Goal: Find specific page/section: Find specific page/section

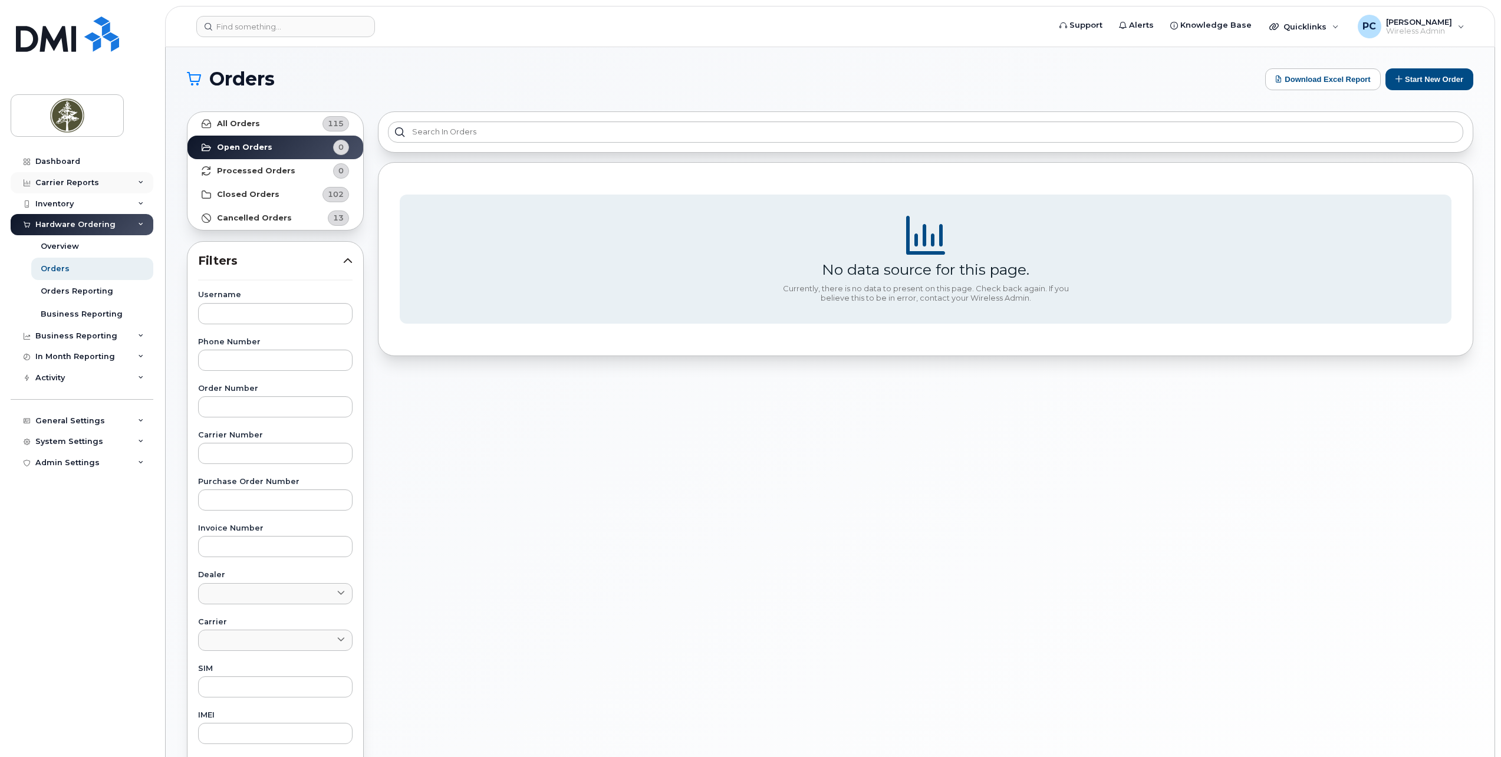
click at [120, 180] on div "Carrier Reports" at bounding box center [82, 182] width 143 height 21
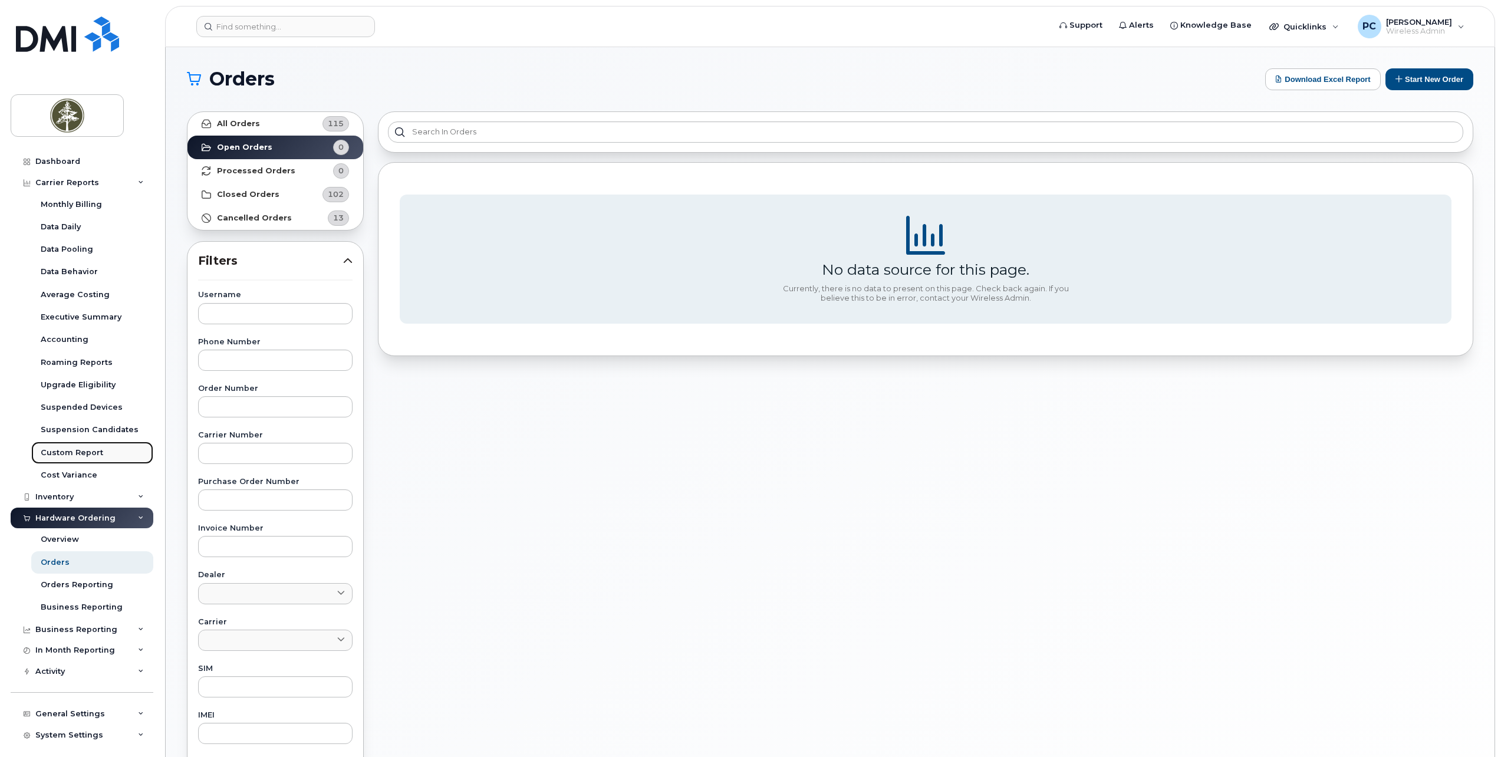
click at [79, 450] on div "Custom Report" at bounding box center [72, 453] width 63 height 11
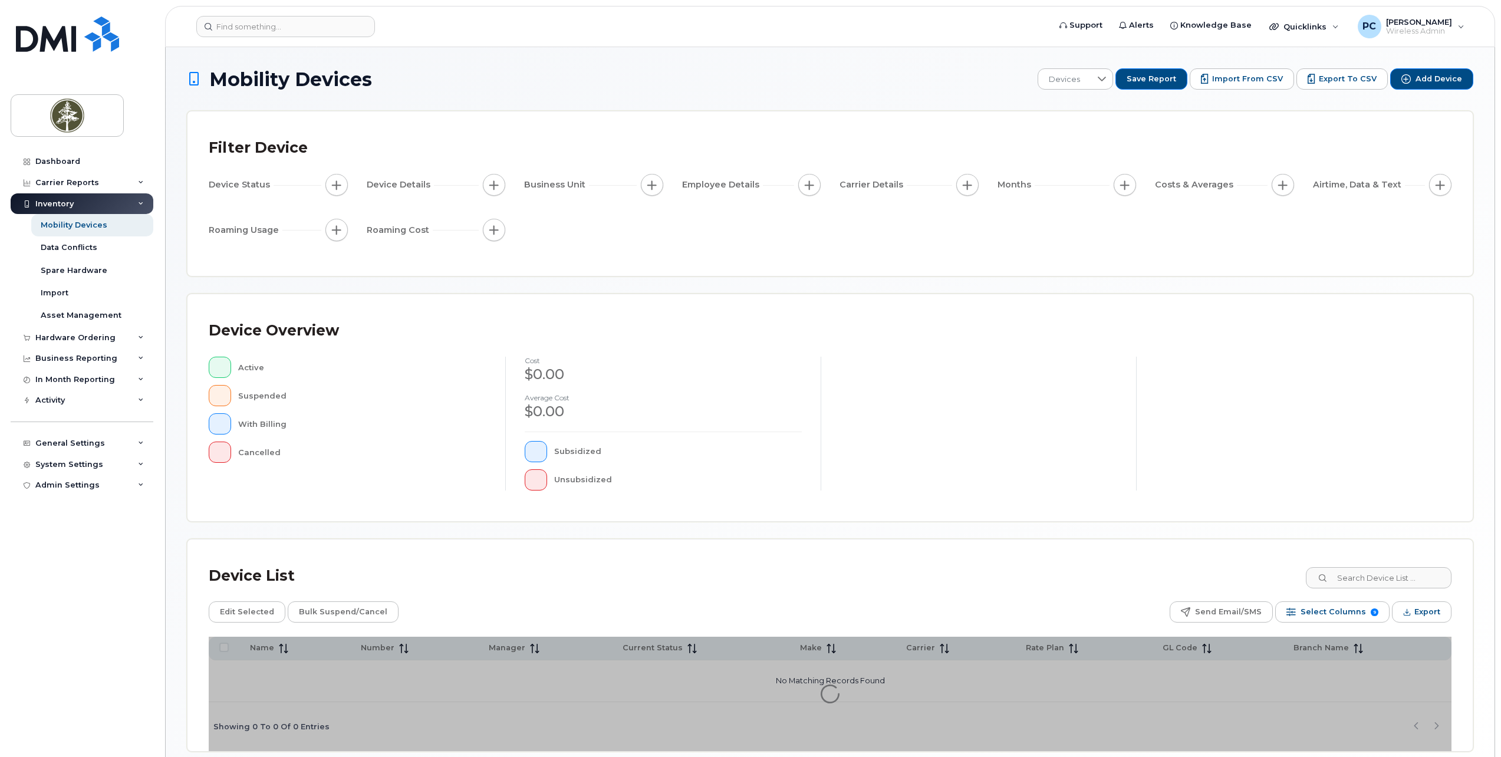
scroll to position [54, 0]
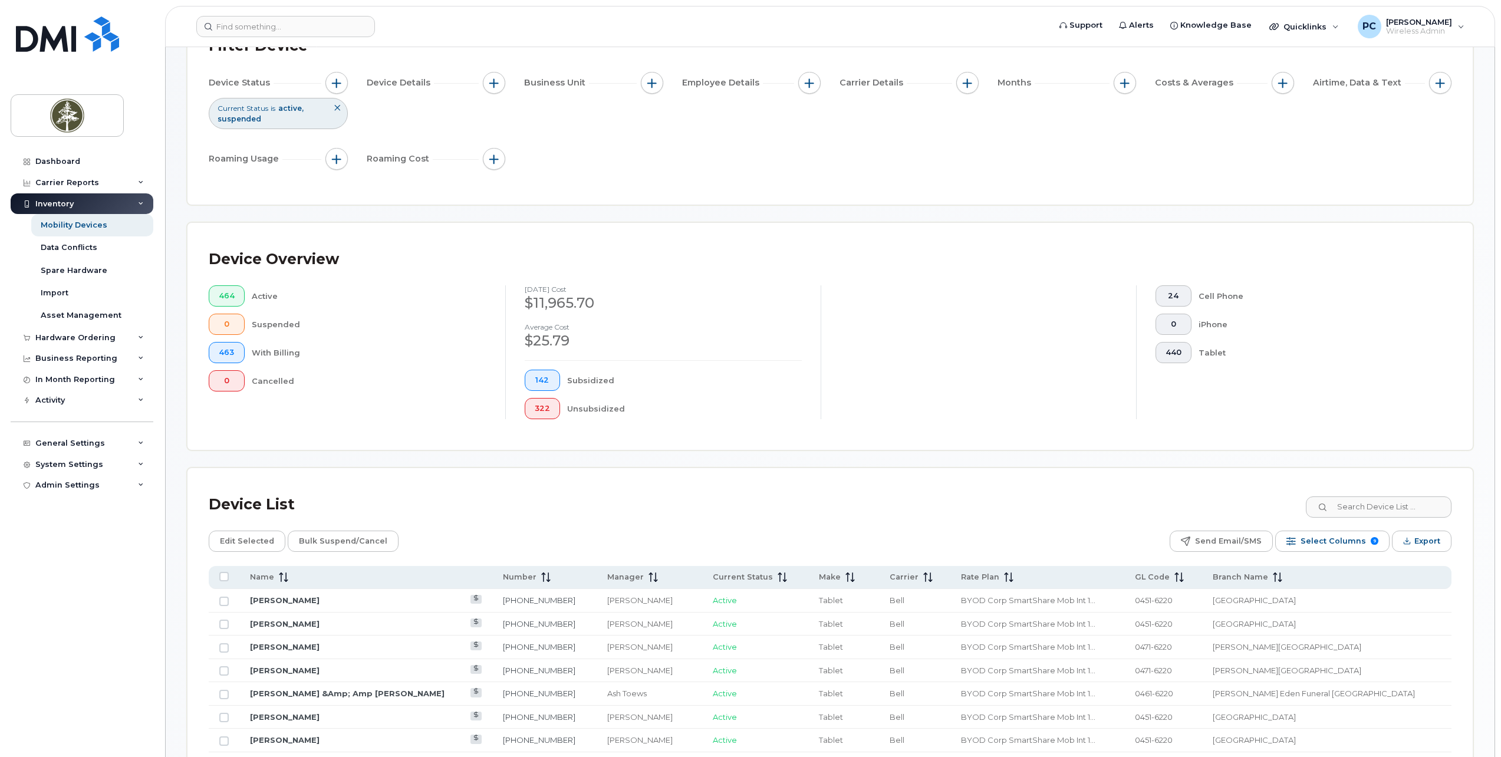
scroll to position [172, 0]
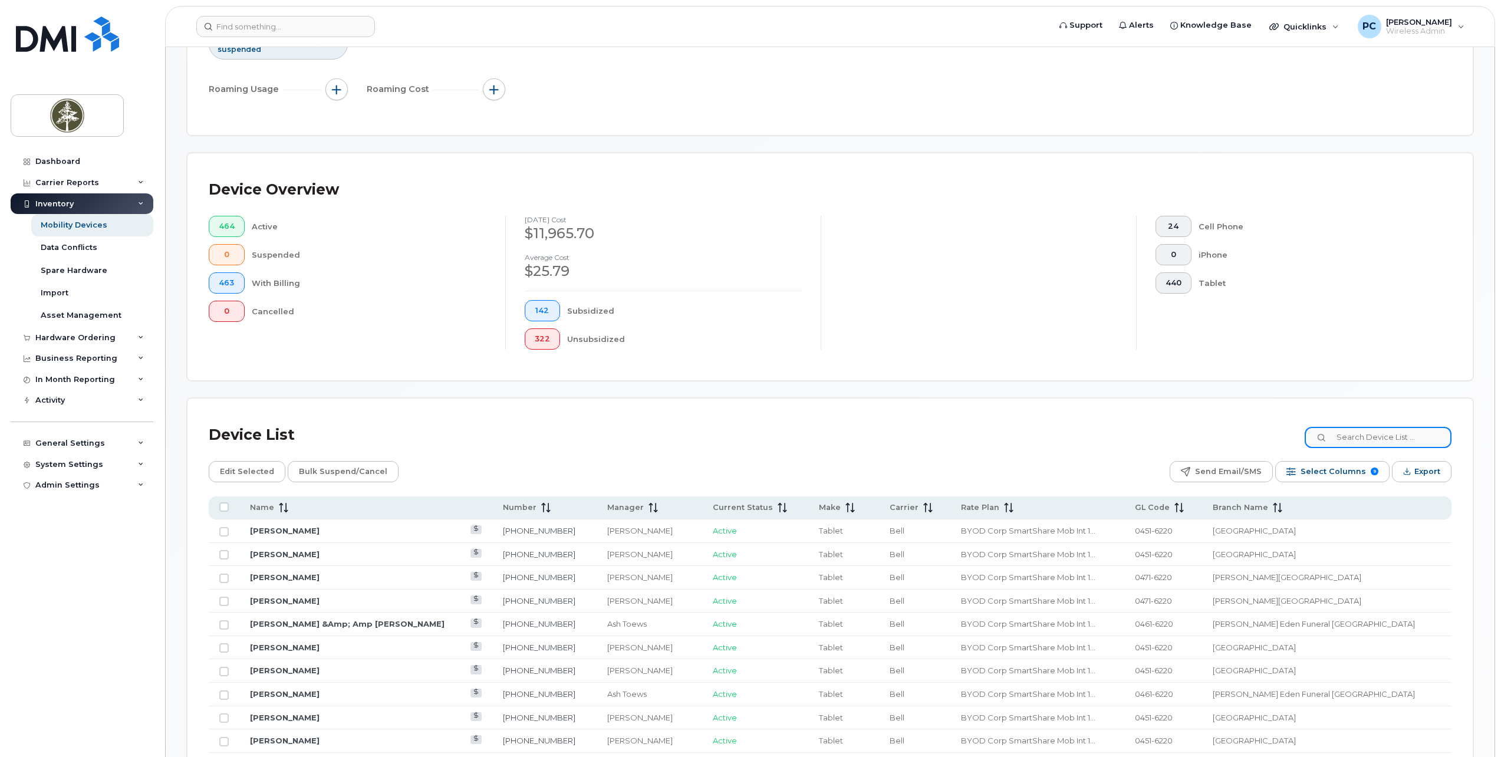
click at [1371, 440] on input at bounding box center [1378, 437] width 147 height 21
paste input "2493872412"
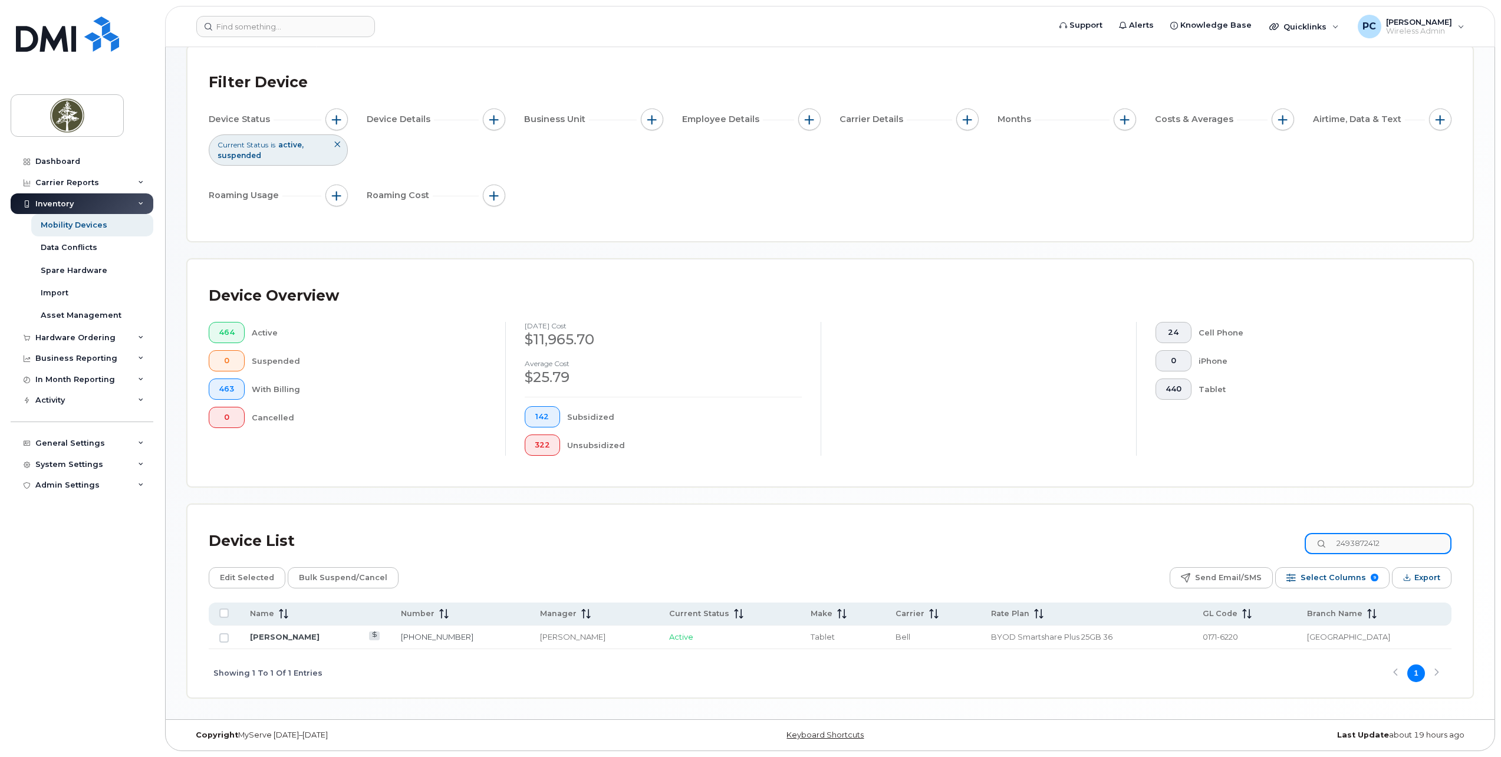
type input "2493872412"
click at [295, 638] on link "[PERSON_NAME]" at bounding box center [285, 636] width 70 height 9
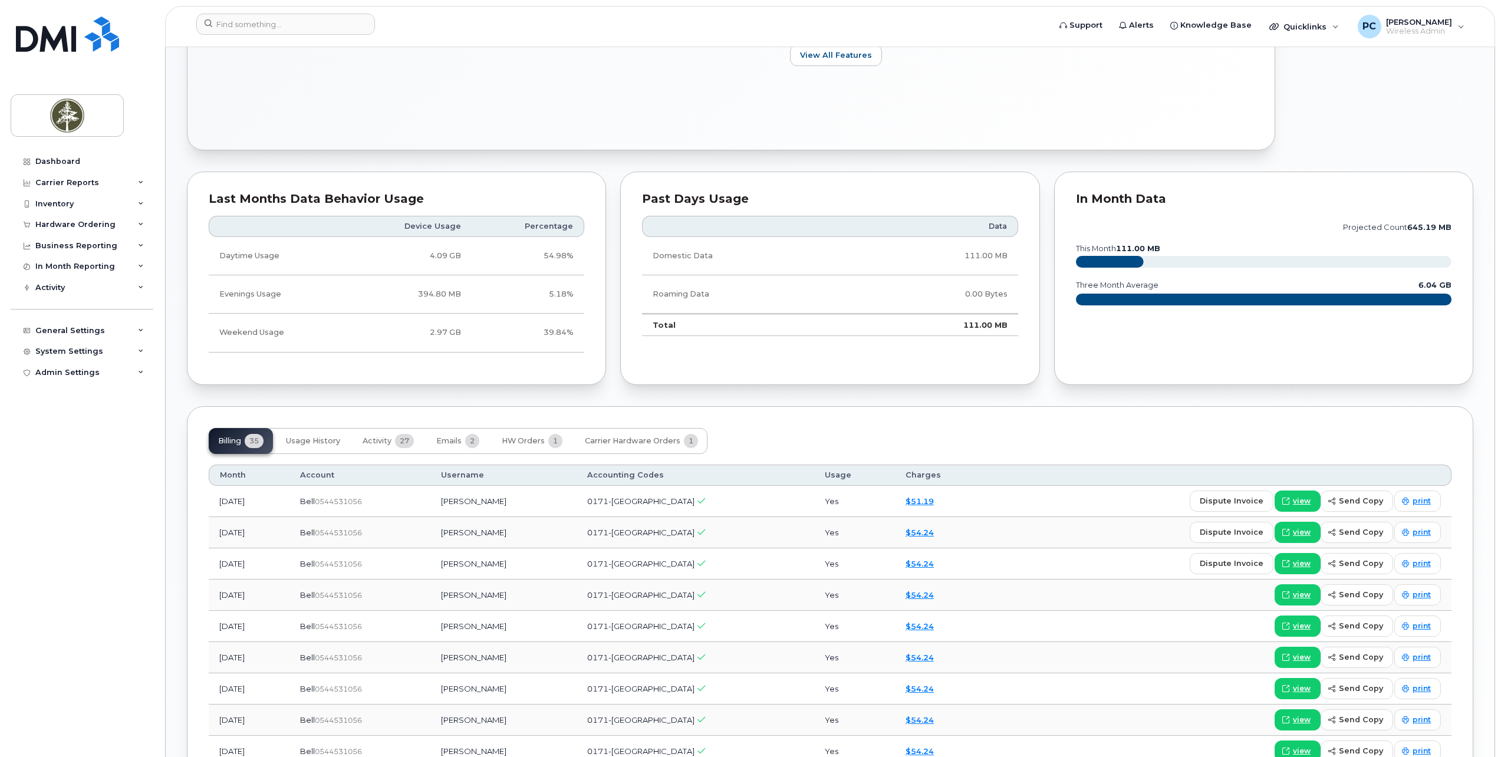
scroll to position [590, 0]
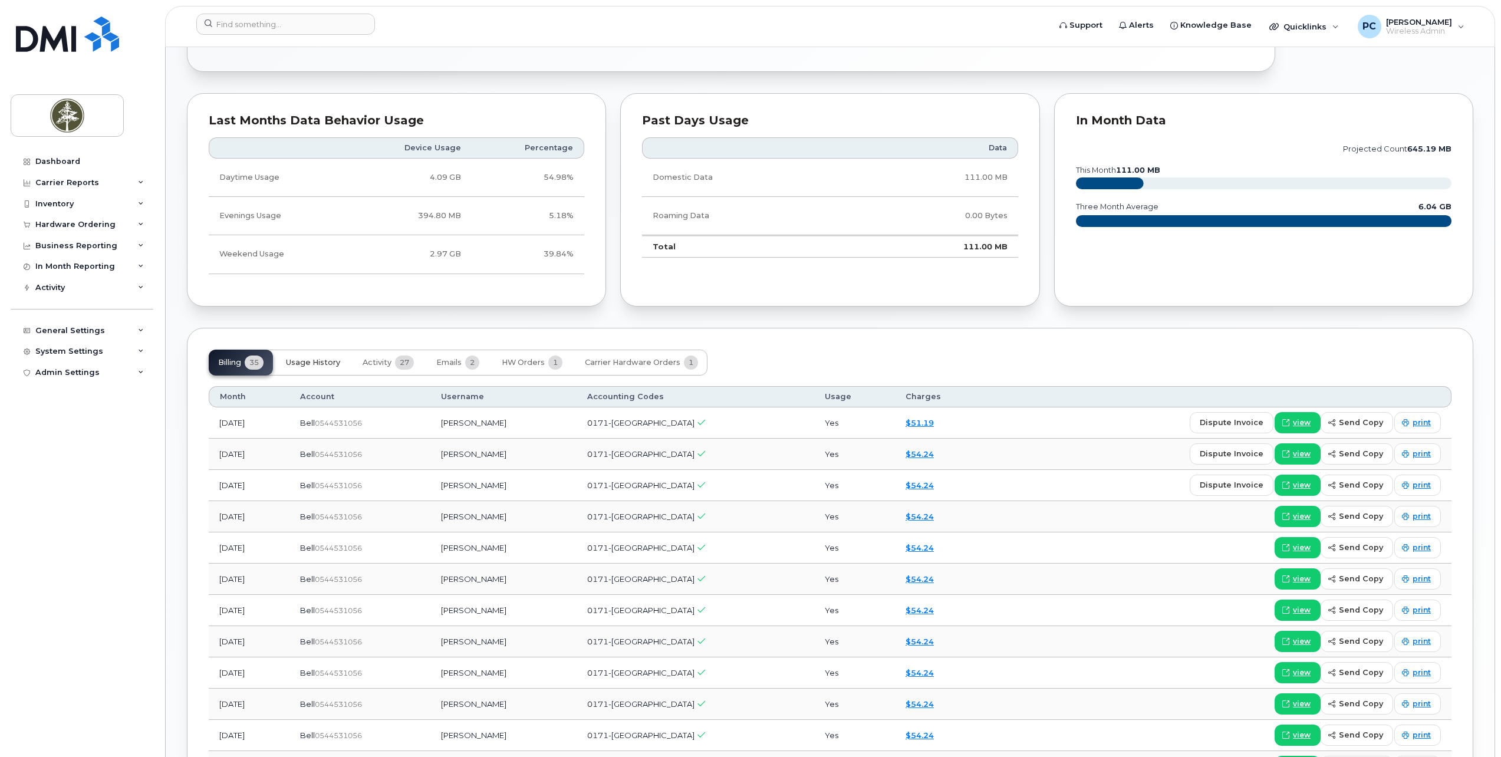
click at [330, 365] on span "Usage History" at bounding box center [313, 362] width 54 height 9
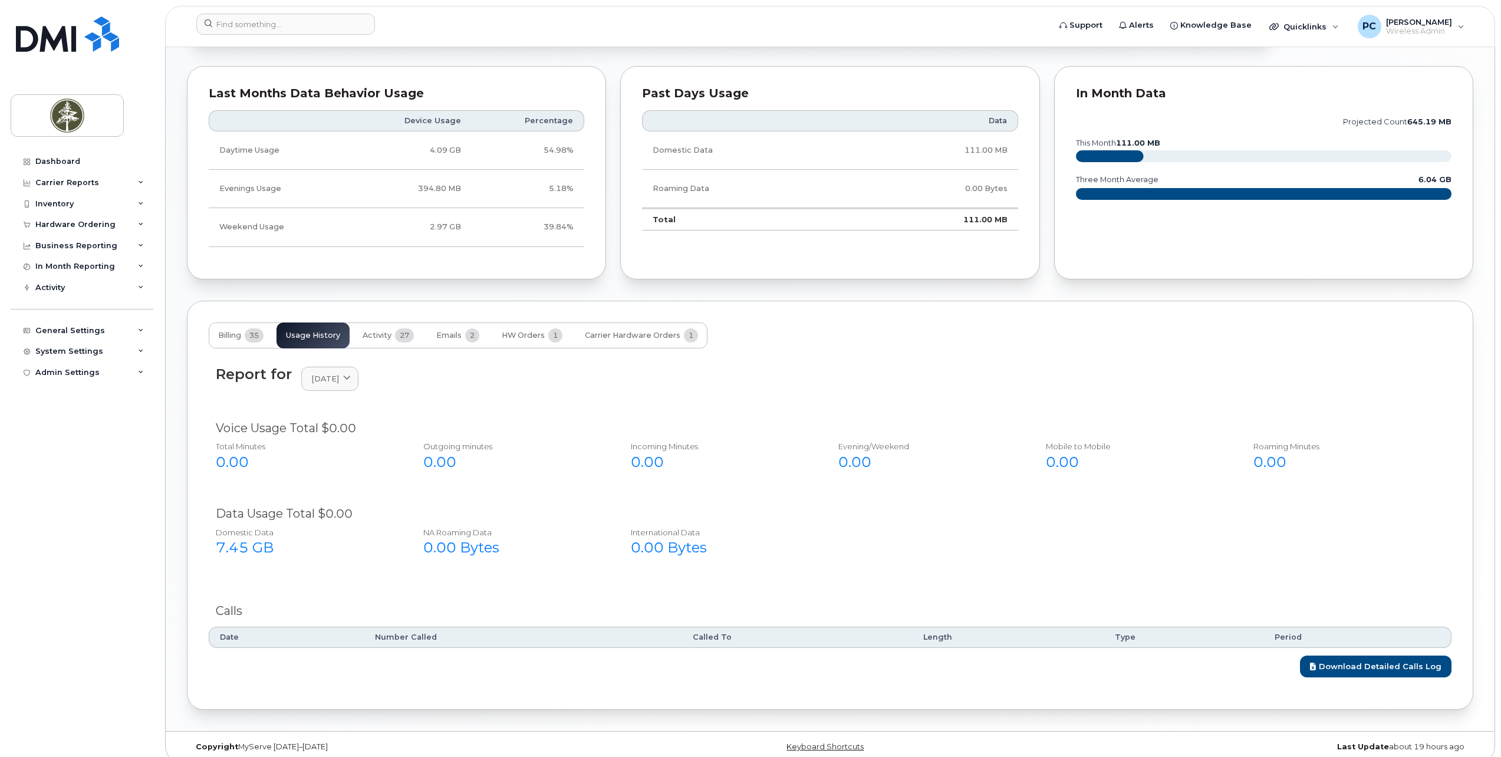
scroll to position [629, 0]
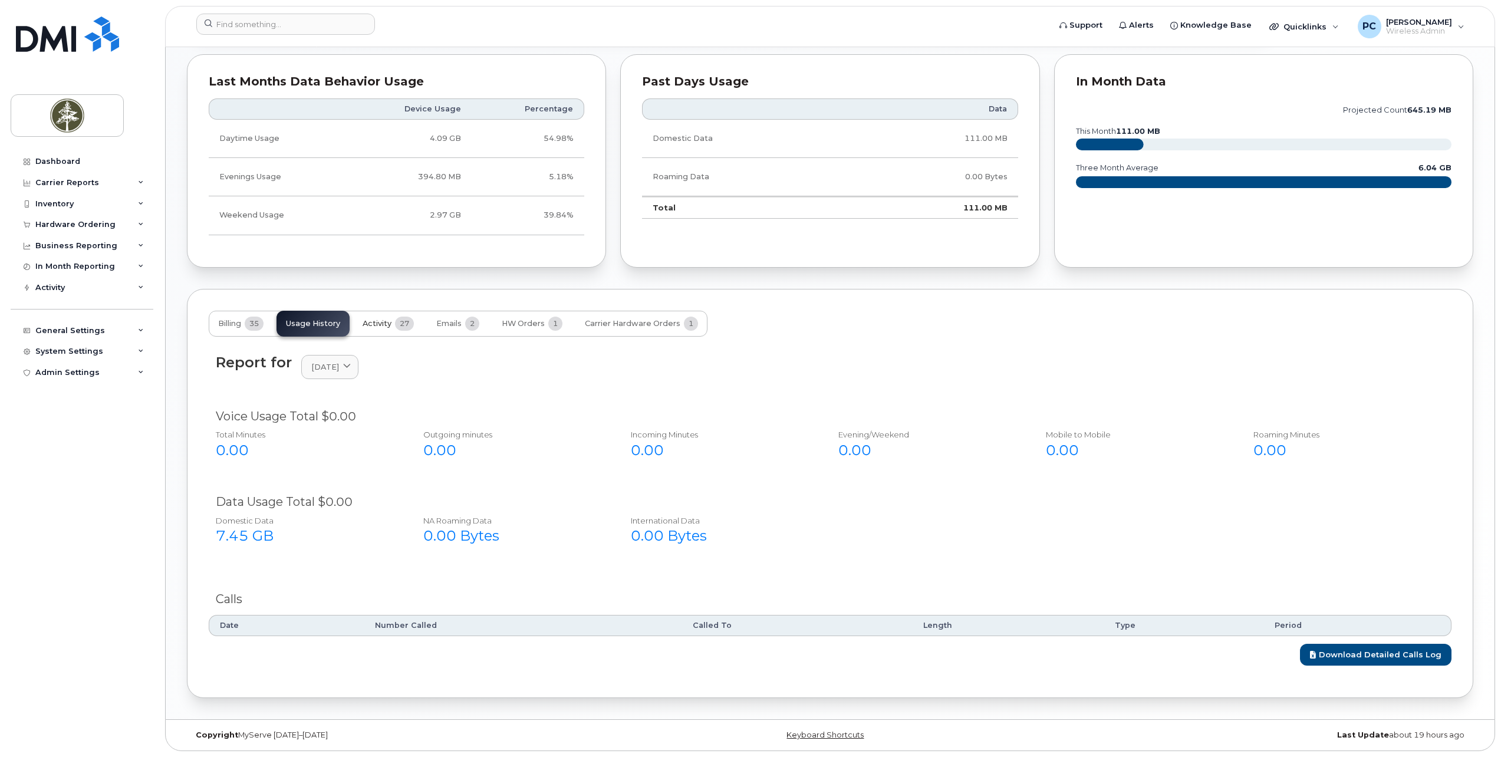
click at [377, 321] on span "Activity" at bounding box center [377, 323] width 29 height 9
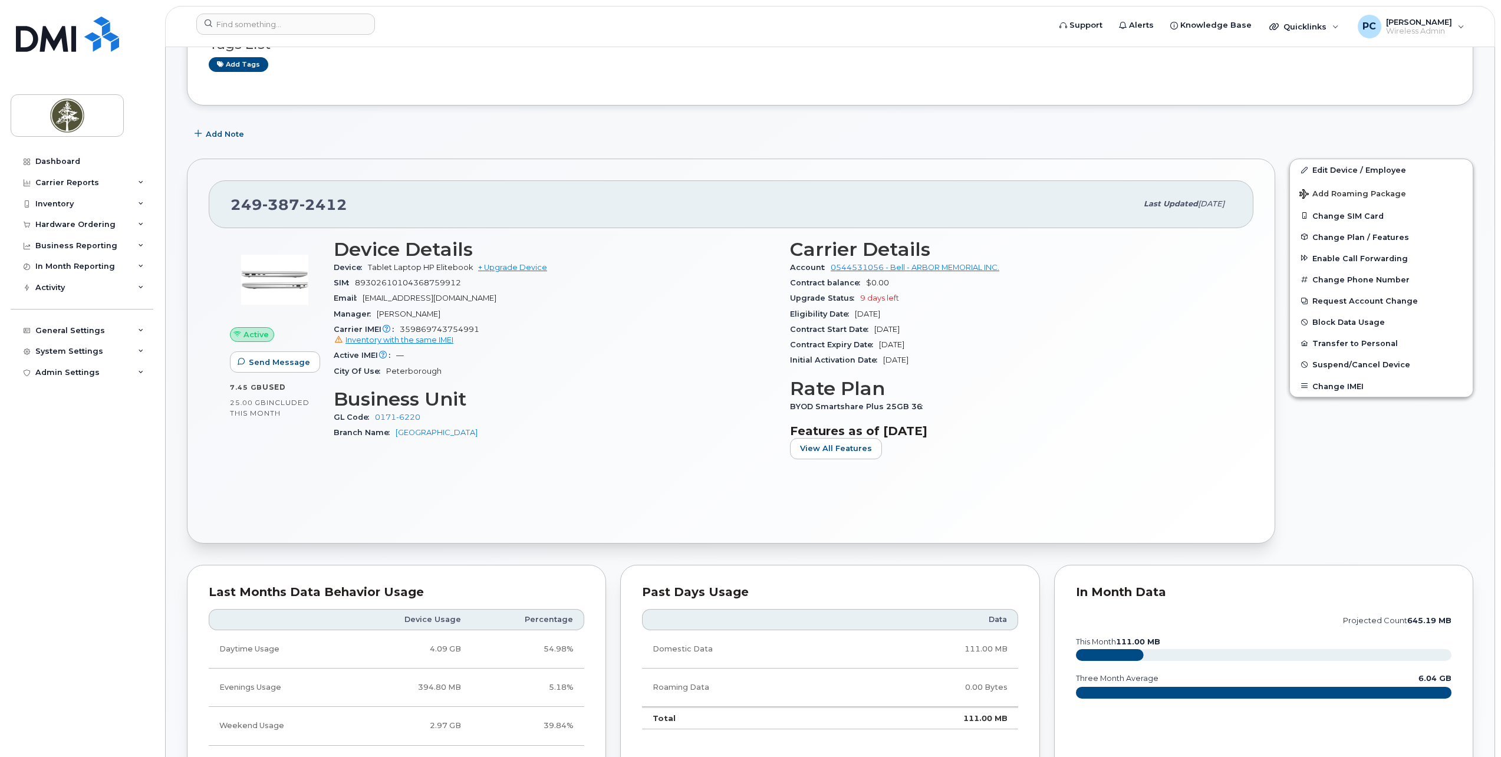
scroll to position [0, 0]
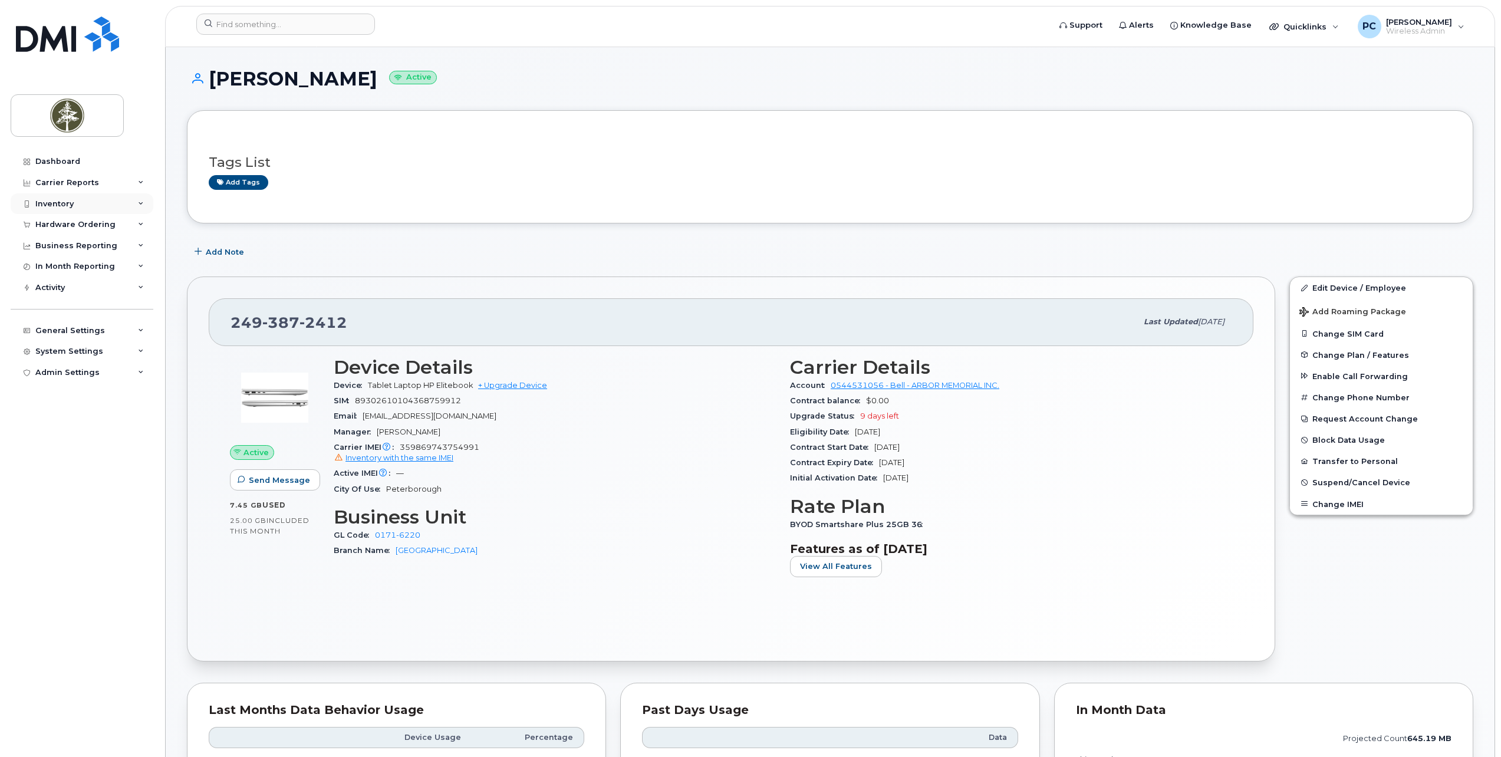
click at [125, 203] on div "Inventory" at bounding box center [82, 203] width 143 height 21
click at [133, 188] on div "Carrier Reports" at bounding box center [82, 182] width 143 height 21
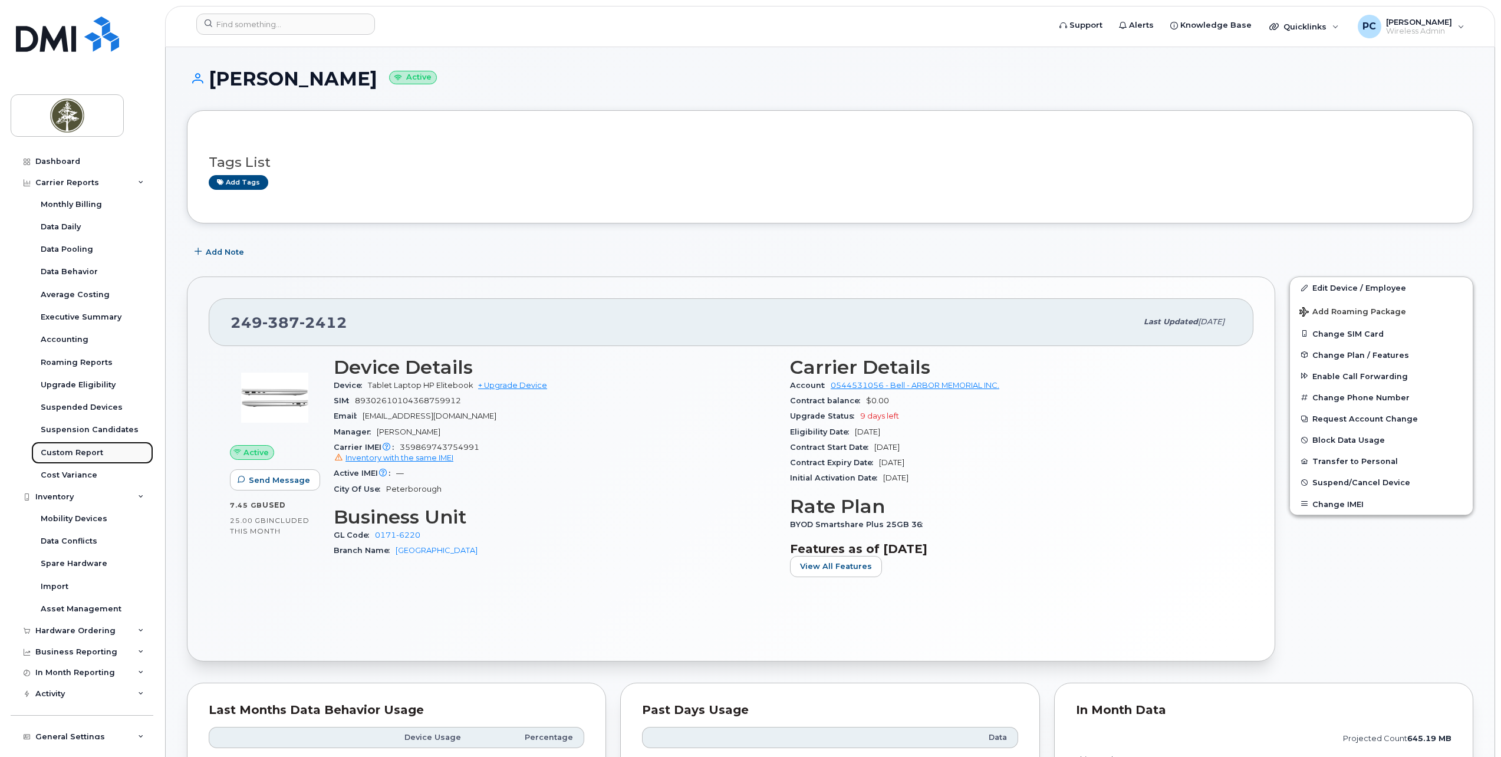
click at [98, 455] on div "Custom Report" at bounding box center [72, 453] width 63 height 11
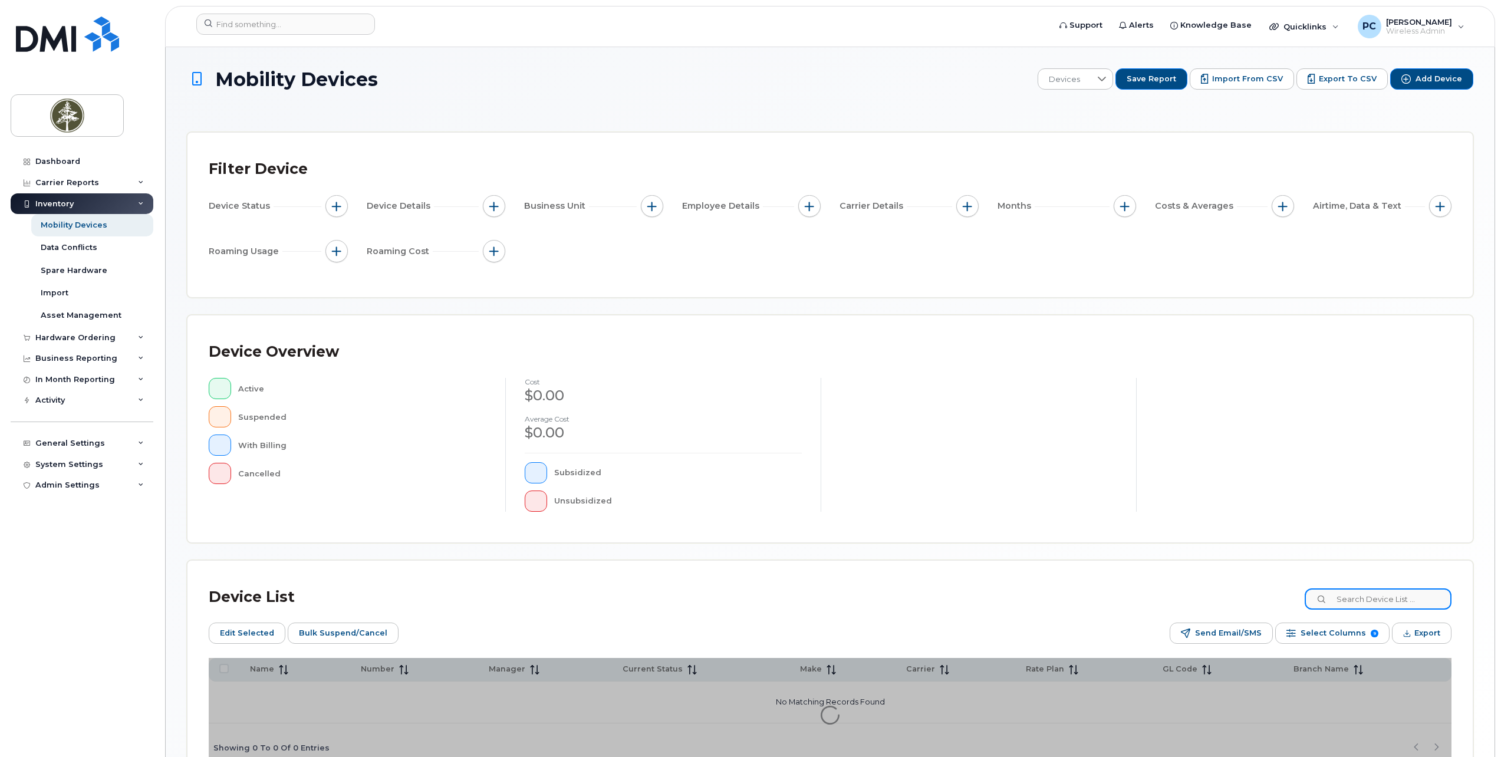
click at [1382, 601] on input at bounding box center [1378, 598] width 147 height 21
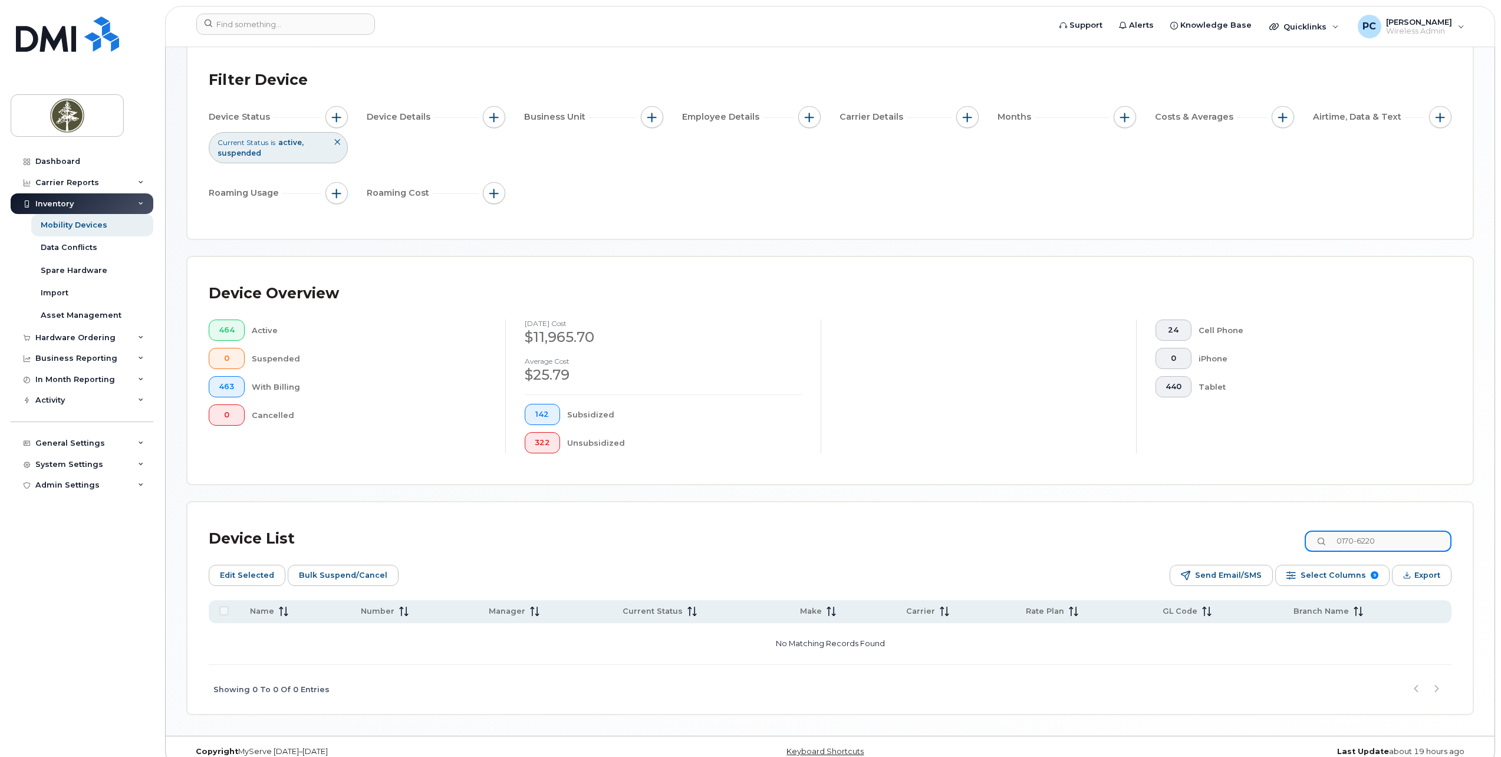
scroll to position [106, 0]
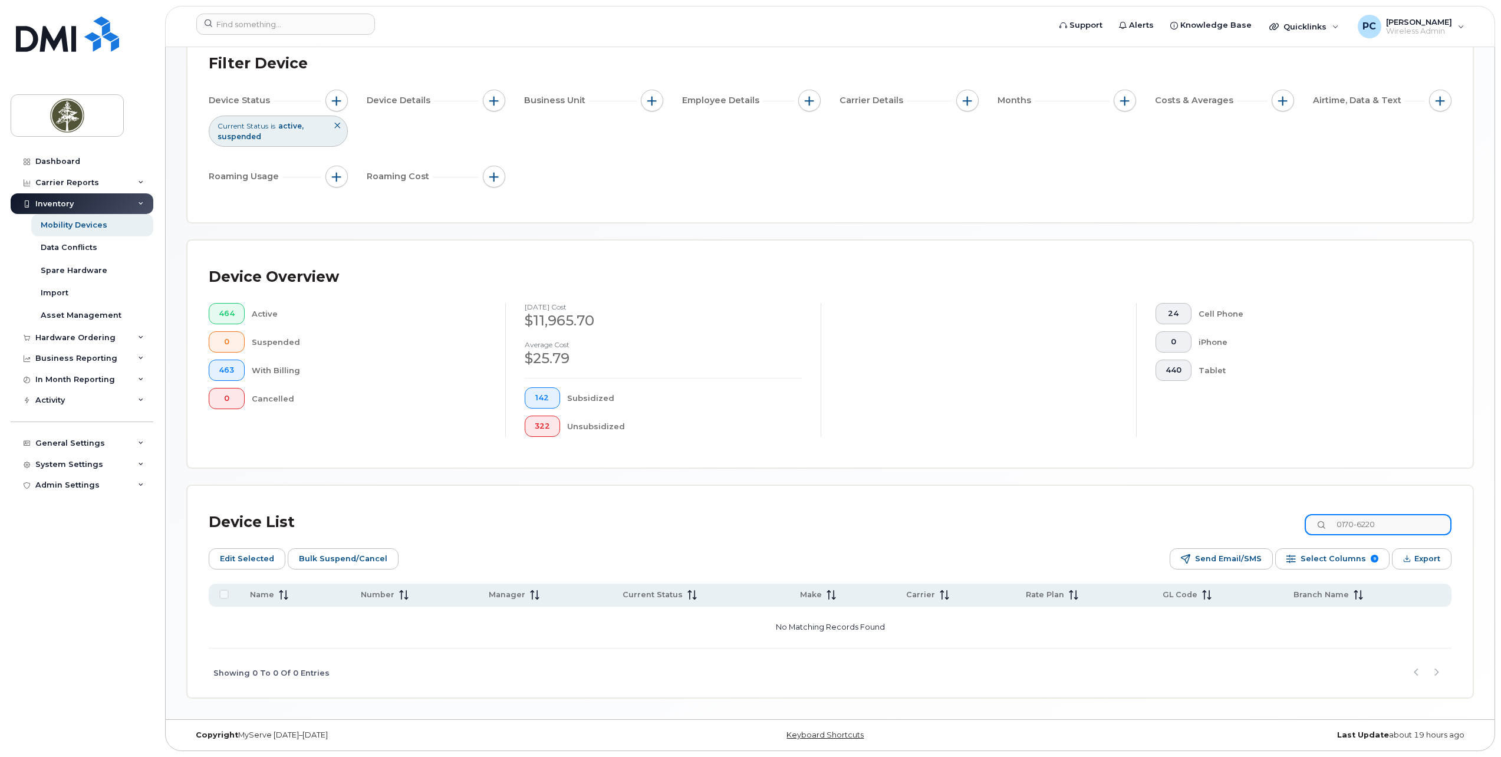
click at [1406, 527] on input "0170-6220" at bounding box center [1378, 524] width 147 height 21
type input "0"
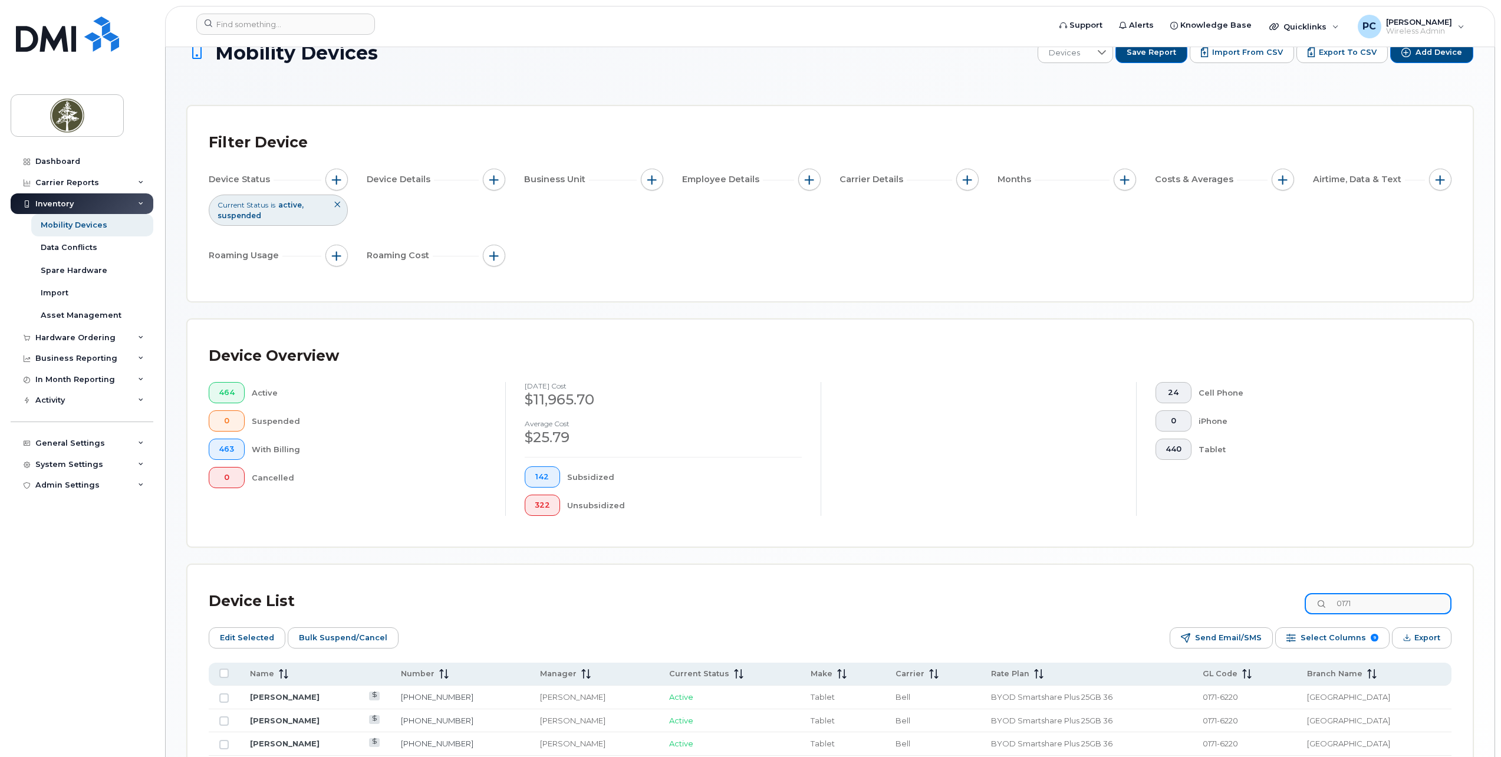
scroll to position [0, 0]
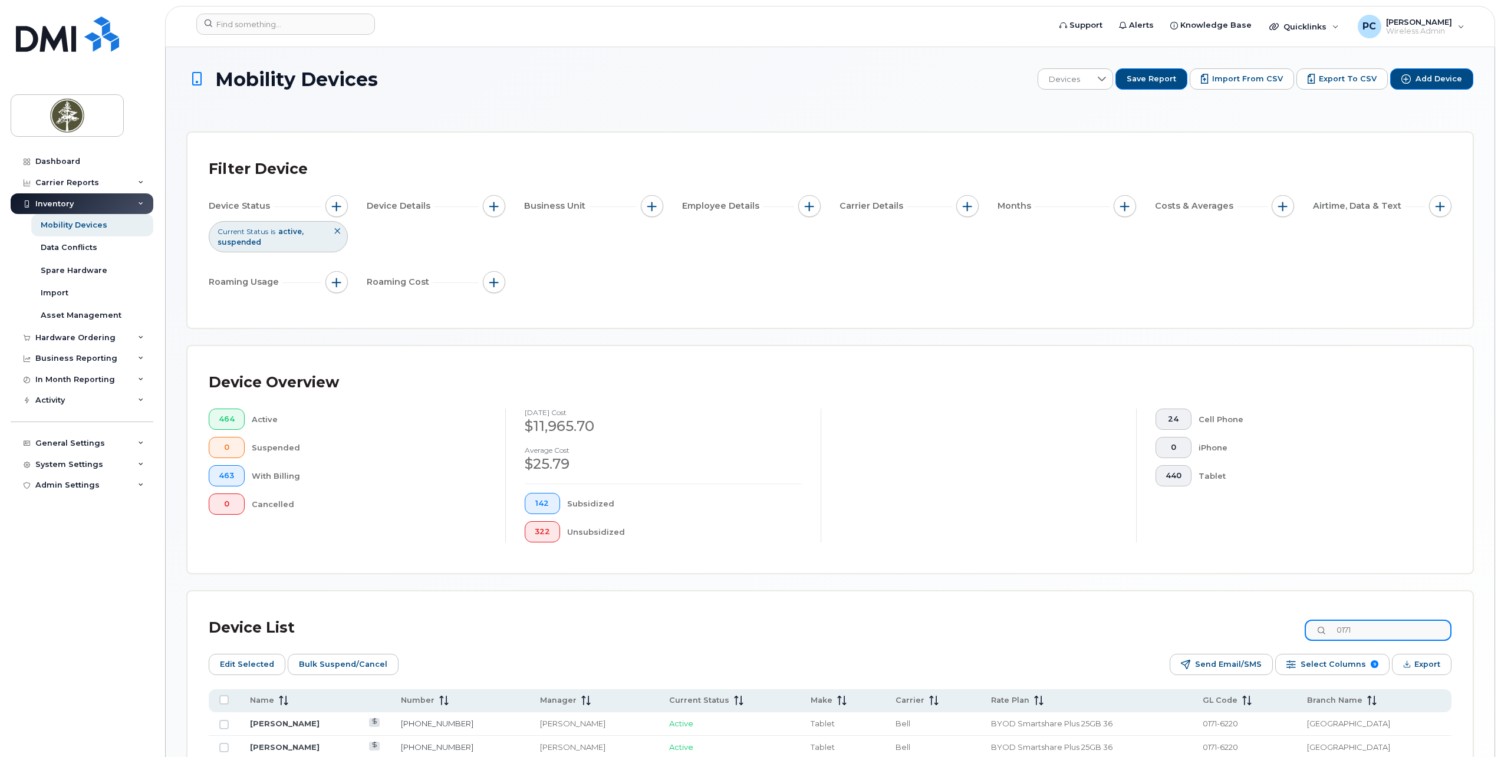
type input "0171"
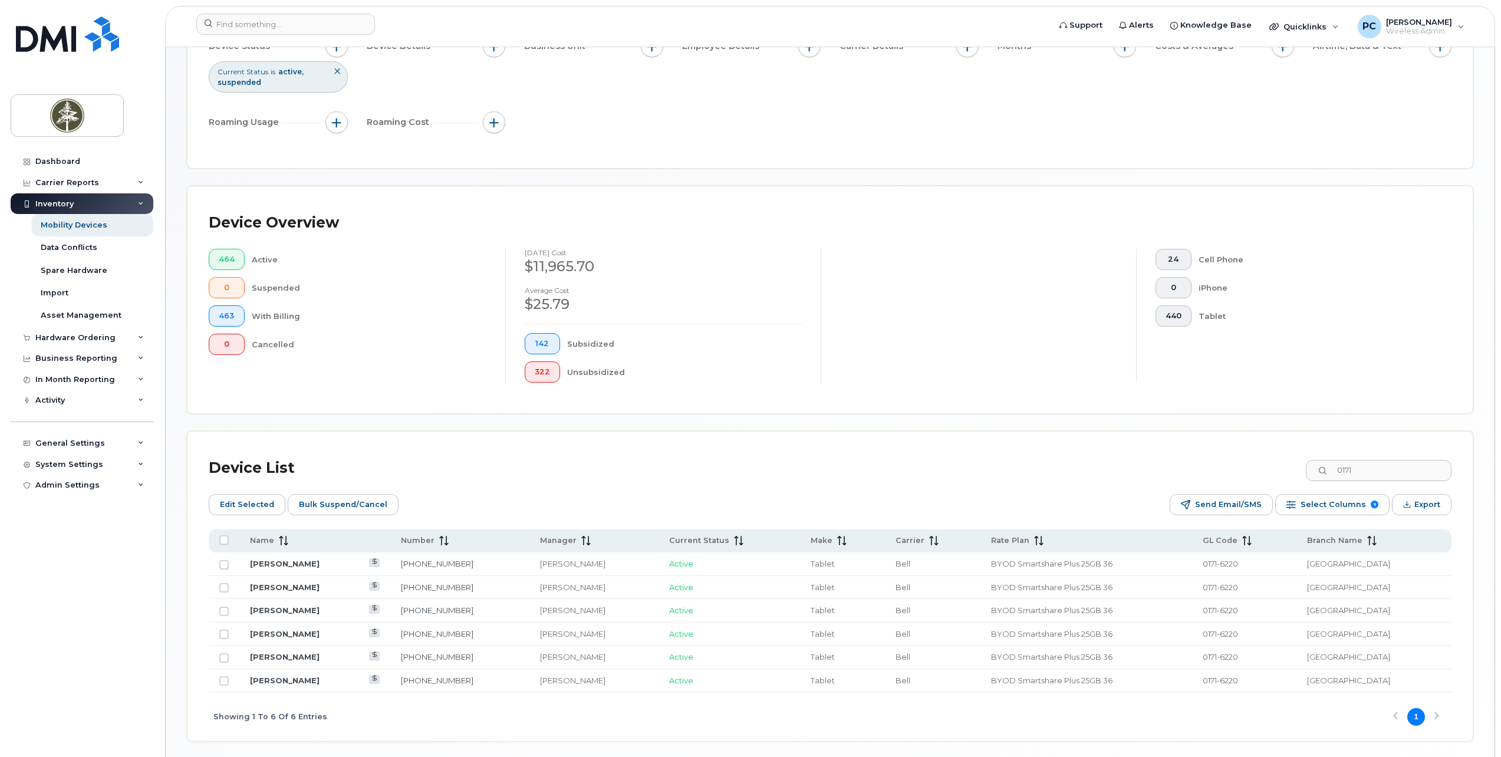
scroll to position [177, 0]
